Goal: Transaction & Acquisition: Purchase product/service

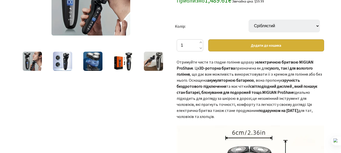
scroll to position [126, 0]
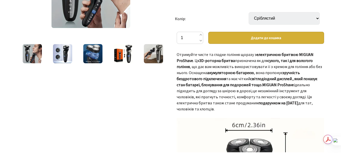
drag, startPoint x: 177, startPoint y: 54, endPoint x: 226, endPoint y: 108, distance: 72.5
click at [226, 108] on div "Отримуйте чисте та гладке гоління щоразу з електричною бритвою MIGUAN ProShave …" at bounding box center [250, 101] width 147 height 101
copy div "Loremipsu dolor si ametco adipisc elitse d eiusmodtemp incidid UTLABO EtdOlore …"
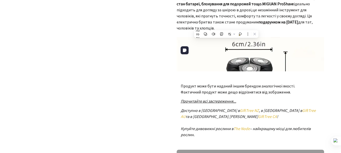
scroll to position [202, 0]
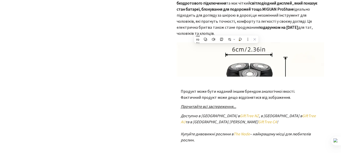
click at [203, 87] on div "Продукт може бути наданий іншим брендом аналогічної якості. Фактичний продукт м…" at bounding box center [250, 117] width 147 height 67
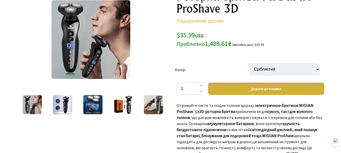
scroll to position [50, 0]
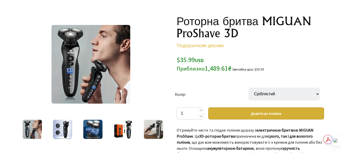
click at [57, 130] on img at bounding box center [62, 129] width 19 height 19
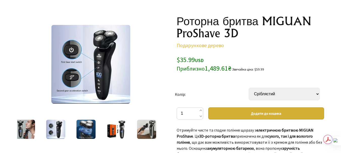
click at [89, 128] on img at bounding box center [85, 129] width 19 height 19
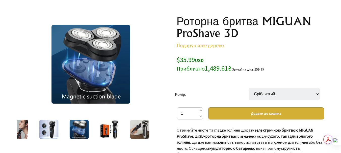
click at [105, 130] on img at bounding box center [109, 129] width 19 height 19
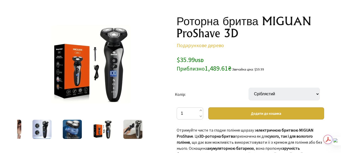
click at [136, 131] on img at bounding box center [132, 129] width 19 height 19
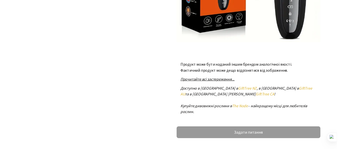
scroll to position [1616, 0]
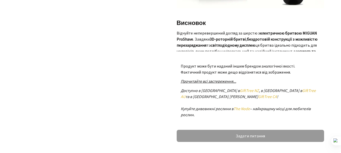
drag, startPoint x: 175, startPoint y: 6, endPoint x: 311, endPoint y: 59, distance: 146.5
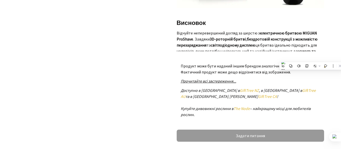
copy div "Loremip dolorsi 7A-consect adipis : elitseddoei te incididu utlabo etdolor, mag…"
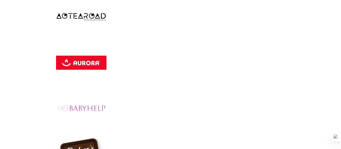
scroll to position [883, 0]
